Goal: Complete application form

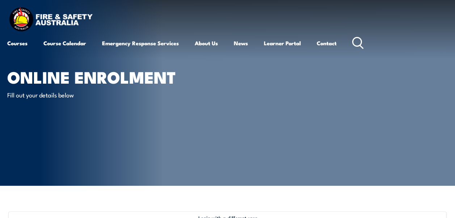
select select "Ms"
select select "F"
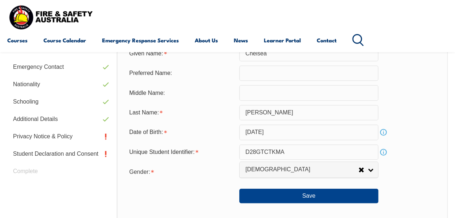
scroll to position [247, 0]
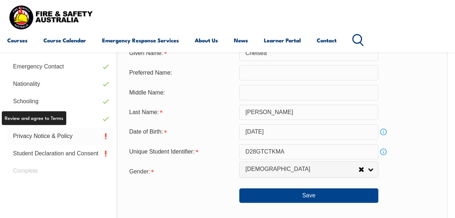
click at [46, 142] on link "Privacy Notice & Policy" at bounding box center [60, 135] width 106 height 17
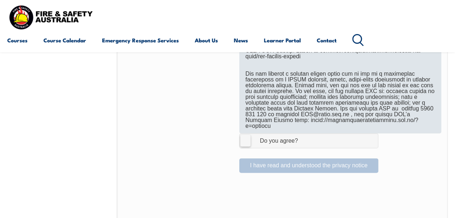
scroll to position [505, 0]
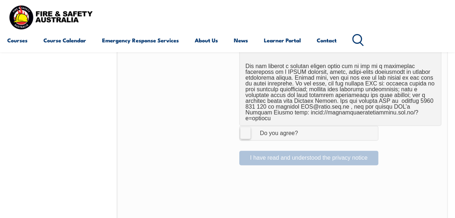
click at [244, 126] on label "I Agree Do you agree?" at bounding box center [308, 133] width 139 height 14
click at [304, 126] on input "I Agree Do you agree?" at bounding box center [310, 133] width 12 height 14
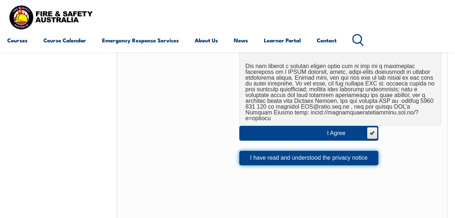
click at [282, 151] on button "I have read and understood the privacy notice" at bounding box center [308, 158] width 139 height 14
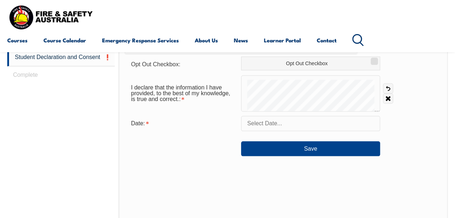
scroll to position [343, 0]
click at [269, 96] on form "Opt Out Checkbox: Opt Out Checkbox I declare that the information I have provid…" at bounding box center [283, 106] width 316 height 100
click at [280, 121] on input "text" at bounding box center [310, 122] width 139 height 15
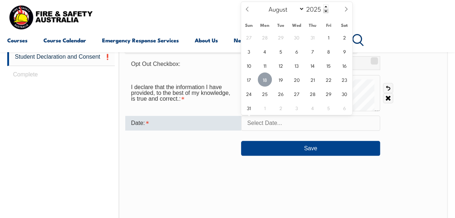
click at [268, 78] on span "18" at bounding box center [265, 79] width 14 height 14
type input "[DATE]"
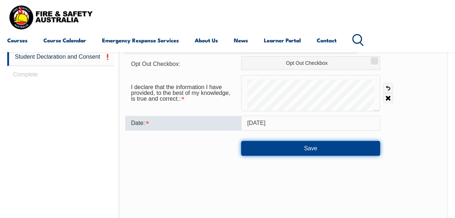
click at [304, 148] on button "Save" at bounding box center [310, 148] width 139 height 14
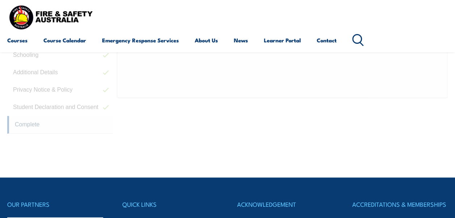
scroll to position [196, 0]
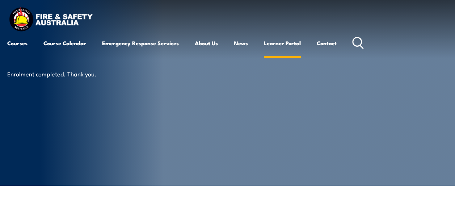
click at [280, 46] on link "Learner Portal" at bounding box center [282, 42] width 37 height 17
